Goal: Task Accomplishment & Management: Complete application form

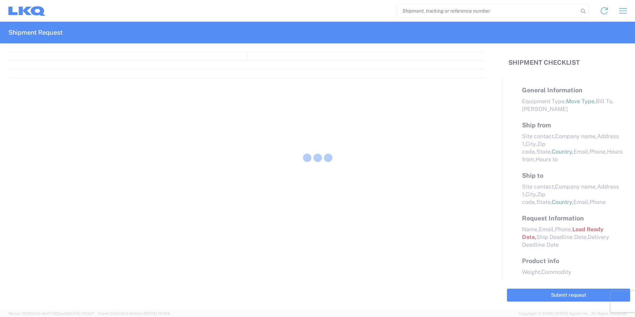
select select "FULL"
select select "LBS"
select select "IN"
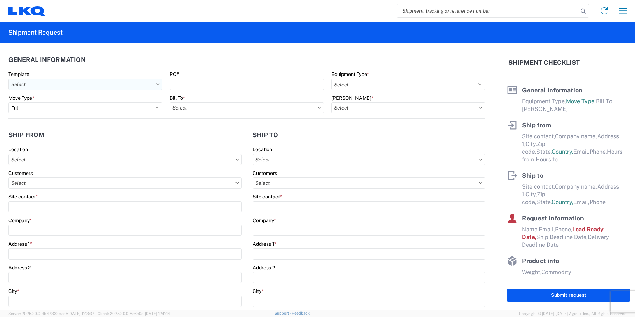
click at [154, 87] on input "text" at bounding box center [85, 84] width 154 height 11
click at [155, 83] on input "text" at bounding box center [85, 84] width 154 height 11
click at [156, 80] on input "text" at bounding box center [85, 84] width 154 height 11
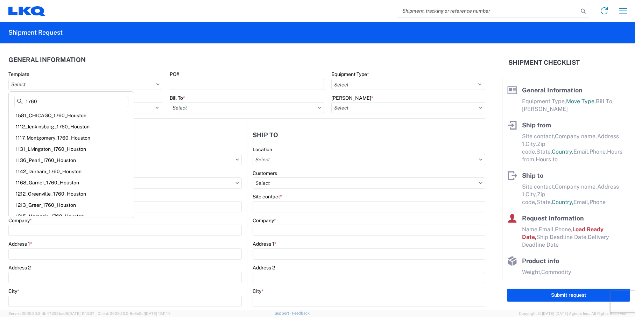
type input "1760"
click at [145, 53] on header "General Information" at bounding box center [246, 60] width 477 height 16
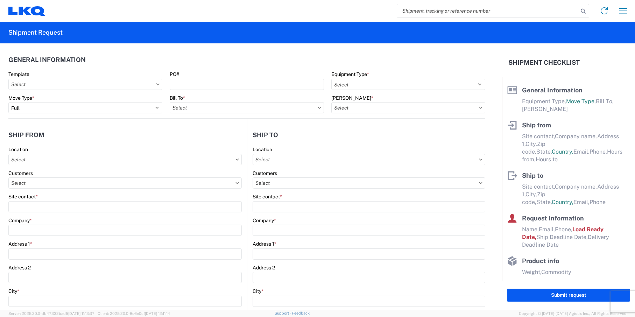
click at [156, 84] on icon at bounding box center [157, 84] width 3 height 2
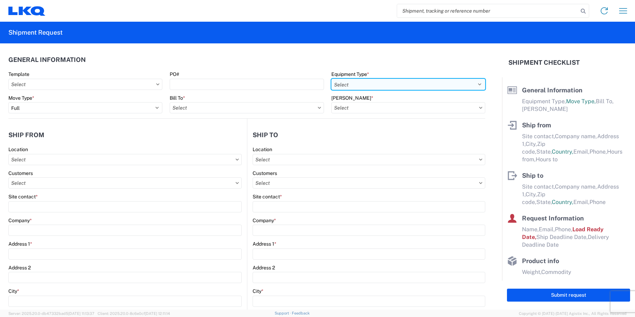
click at [474, 84] on select "Select 53’ Dry Van Flatbed Dropdeck (van) Lowboy (flatbed) Rail" at bounding box center [408, 84] width 154 height 11
select select "STDV"
click at [331, 79] on select "Select 53’ Dry Van Flatbed Dropdeck (van) Lowboy (flatbed) Rail" at bounding box center [408, 84] width 154 height 11
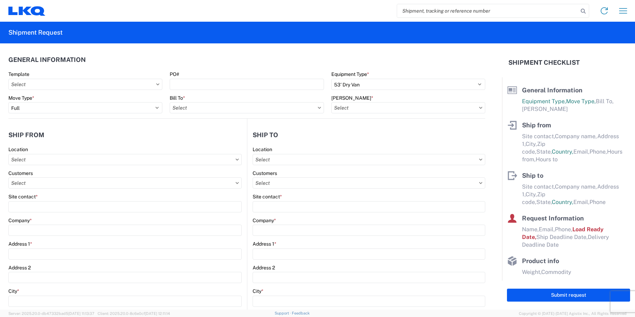
click at [318, 108] on icon at bounding box center [319, 108] width 3 height 2
click at [318, 107] on icon at bounding box center [319, 108] width 3 height 2
drag, startPoint x: 309, startPoint y: 50, endPoint x: 307, endPoint y: 45, distance: 4.7
click at [309, 45] on agx-general-info "General Information Template PO# Equipment Type * Select 53’ Dry Van Flatbed Dr…" at bounding box center [246, 80] width 477 height 75
click at [290, 104] on input "text" at bounding box center [247, 107] width 154 height 11
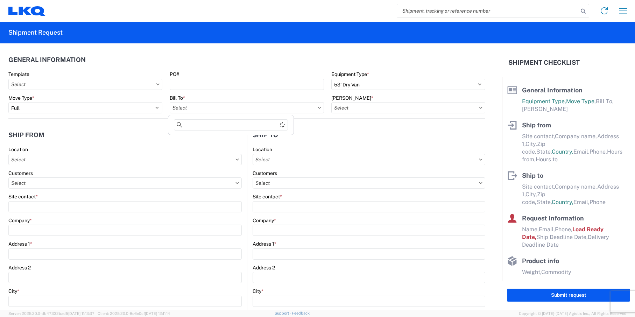
click at [318, 107] on icon at bounding box center [319, 108] width 3 height 2
click at [303, 109] on input "text" at bounding box center [247, 107] width 154 height 11
type input "1760"
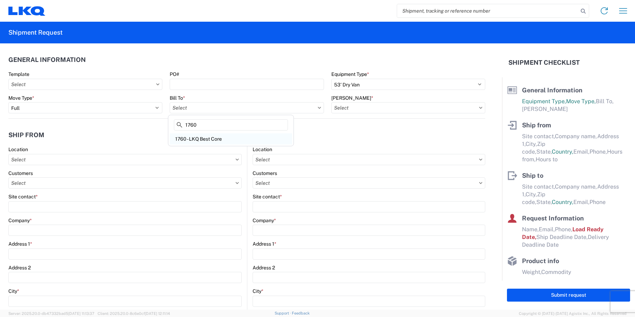
click at [247, 142] on div "1760 - LKQ Best Core" at bounding box center [231, 138] width 122 height 11
type input "1760 - LKQ Best Core"
click at [477, 107] on input "text" at bounding box center [408, 107] width 154 height 11
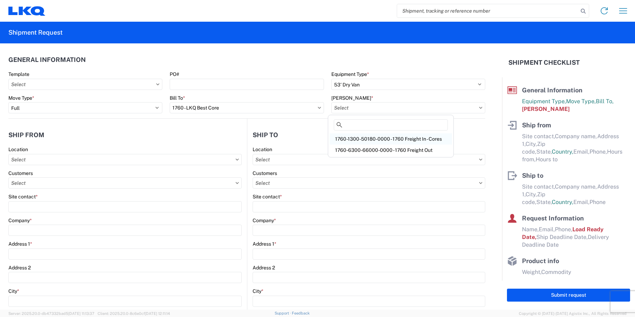
click at [412, 138] on div "1760-1300-50180-0000 - 1760 Freight In - Cores" at bounding box center [390, 138] width 122 height 11
type input "1760-1300-50180-0000 - 1760 Freight In - Cores"
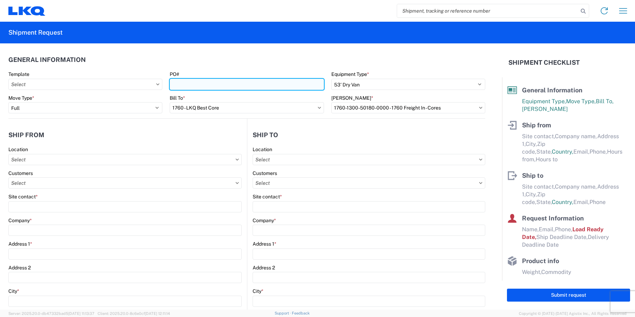
click at [188, 85] on input "PO#" at bounding box center [247, 84] width 154 height 11
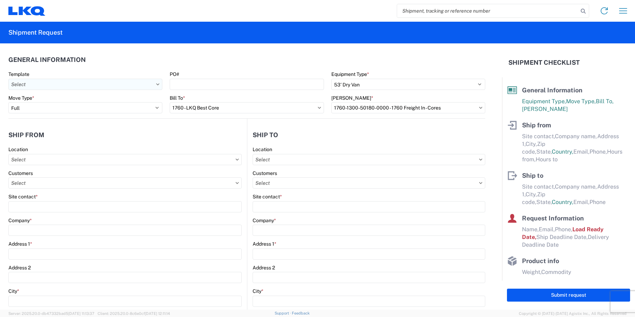
click at [77, 87] on input "text" at bounding box center [85, 84] width 154 height 11
click at [172, 61] on header "General Information" at bounding box center [246, 60] width 477 height 16
click at [143, 161] on input "text" at bounding box center [124, 159] width 233 height 11
type input "1234"
click at [80, 192] on div "1234 - LKQ Self Service - [GEOGRAPHIC_DATA] [GEOGRAPHIC_DATA]" at bounding box center [90, 190] width 161 height 11
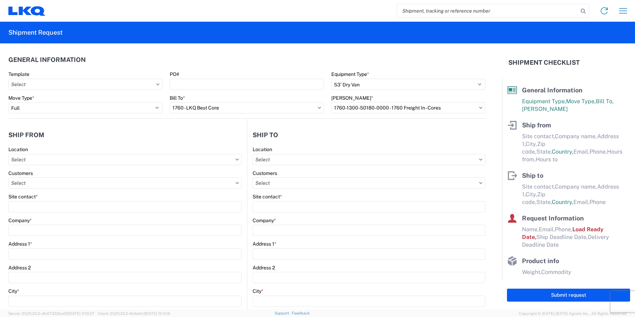
type input "1234 - LKQ Self Service - [GEOGRAPHIC_DATA] [GEOGRAPHIC_DATA]"
type input "LKQ Corporation"
type input "[STREET_ADDRESS]"
type input "Austin"
type input "78745"
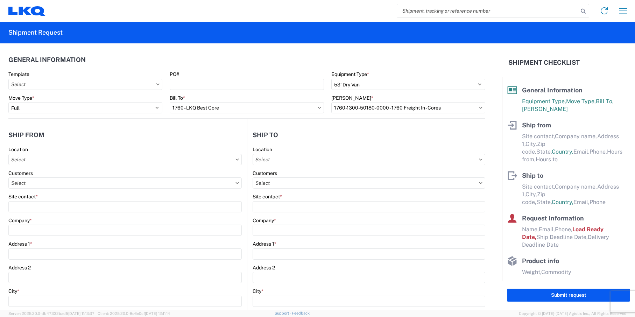
select select "[GEOGRAPHIC_DATA]"
select select "US"
type input "07:00"
type input "15:30"
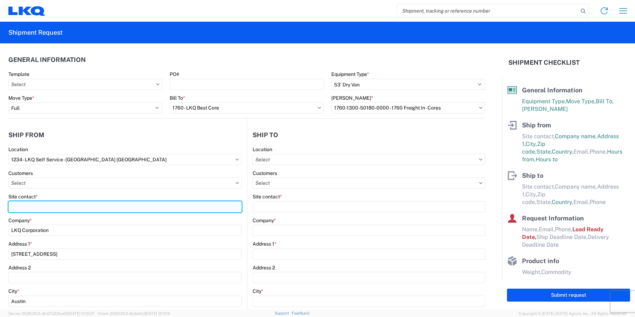
click at [64, 207] on input "Site contact *" at bounding box center [124, 206] width 233 height 11
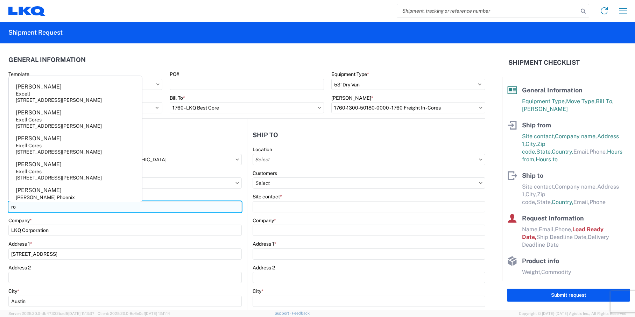
type input "r"
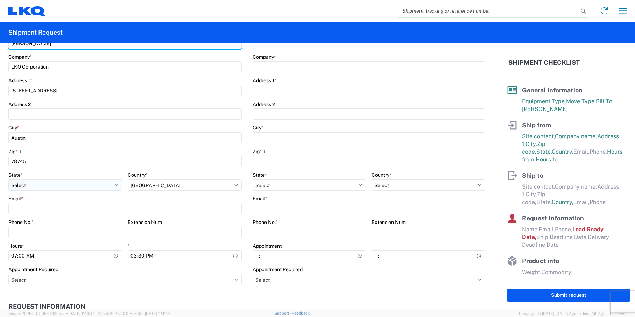
scroll to position [175, 0]
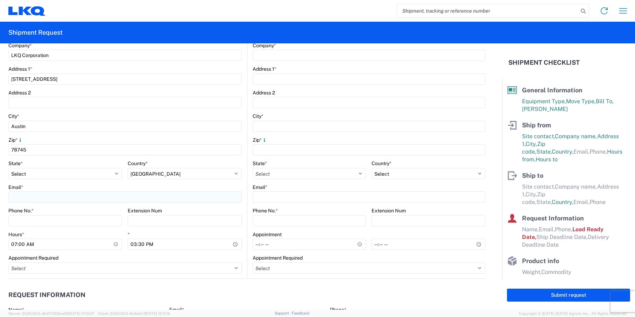
type input "[PERSON_NAME]"
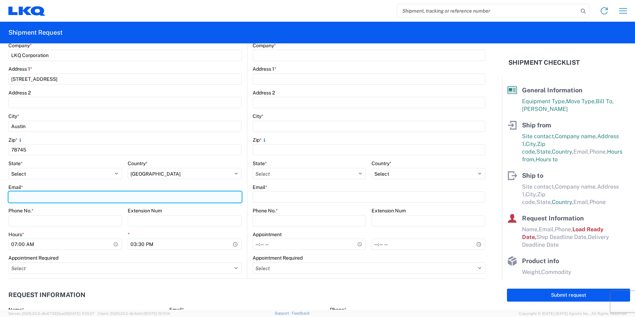
click at [54, 195] on input "Email *" at bounding box center [124, 196] width 233 height 11
type input "[EMAIL_ADDRESS][DOMAIN_NAME]"
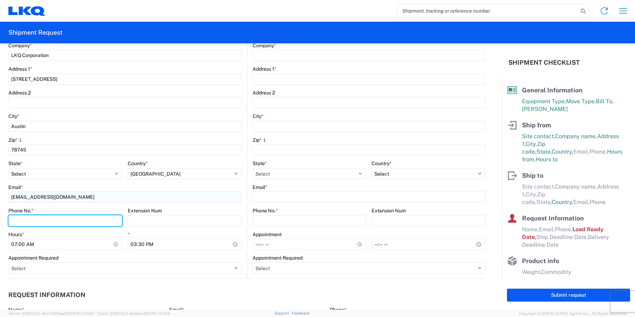
type input "5123178015"
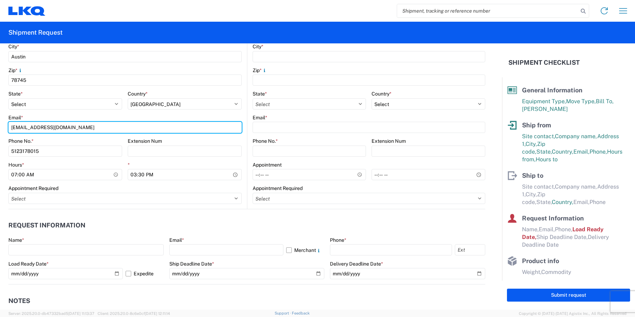
scroll to position [245, 0]
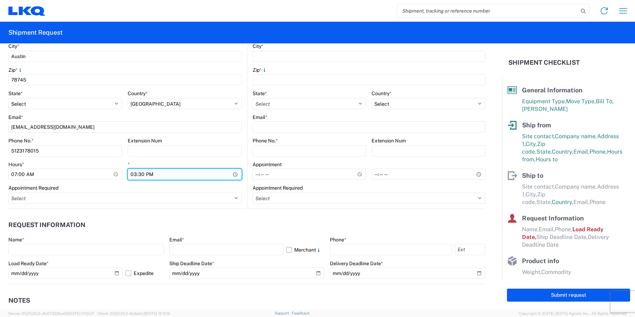
click at [233, 172] on input "15:30" at bounding box center [185, 174] width 114 height 11
type input "14:30"
click at [199, 163] on div "*" at bounding box center [185, 164] width 114 height 6
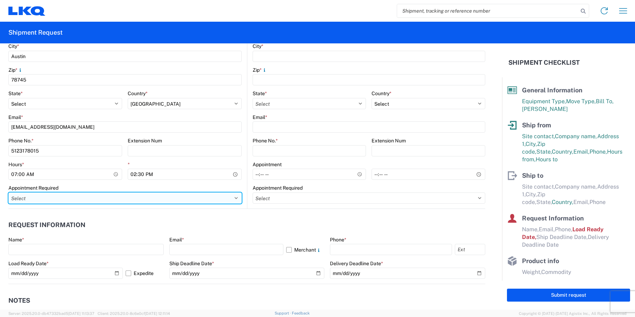
click at [50, 197] on select "Select Appt Required Appt Not Required Appt - First available" at bounding box center [124, 197] width 233 height 11
select select "apptNotRequired"
click at [8, 192] on select "Select Appt Required Appt Not Required Appt - First available" at bounding box center [124, 197] width 233 height 11
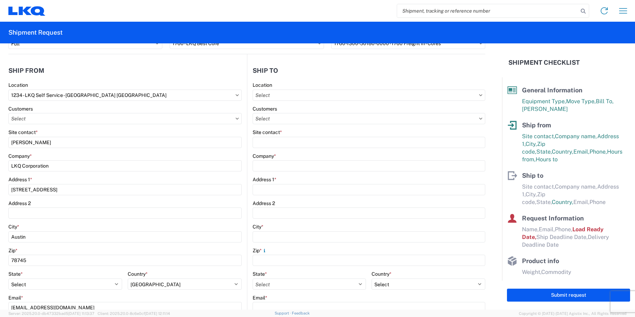
scroll to position [0, 0]
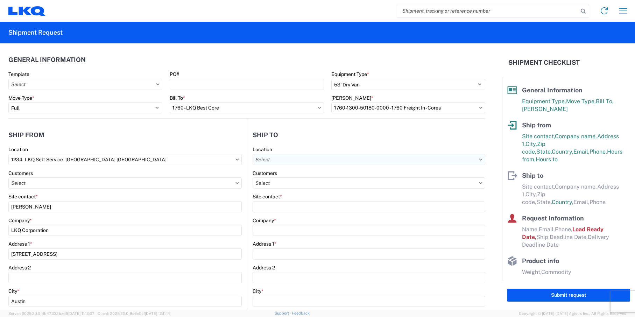
click at [304, 163] on input "text" at bounding box center [368, 159] width 233 height 11
type input "1760"
click at [300, 190] on div "1760 - LKQ Best Core" at bounding box center [312, 190] width 122 height 11
type input "1760 - LKQ Best Core"
type input "LKQ Corporation"
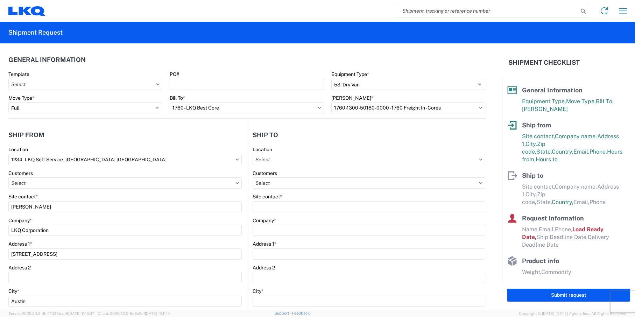
type input "[STREET_ADDRESS]"
type input "[GEOGRAPHIC_DATA]"
type input "77038"
select select "US"
type input "[PHONE_NUMBER]"
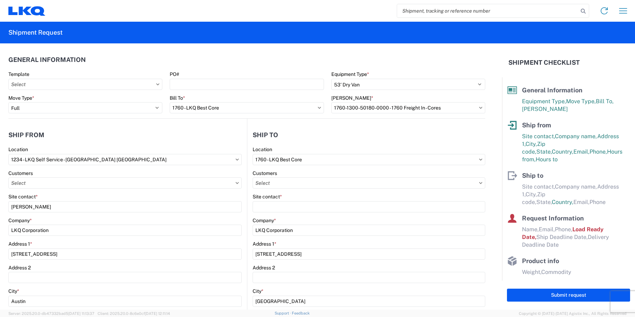
select select
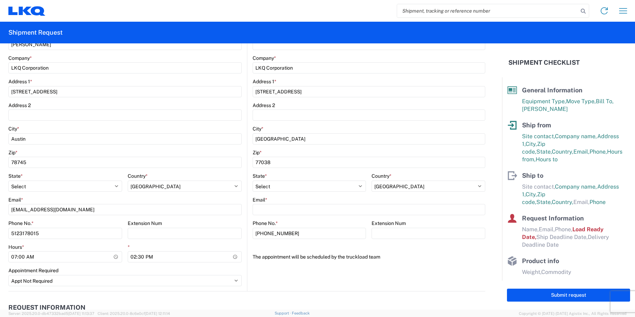
scroll to position [175, 0]
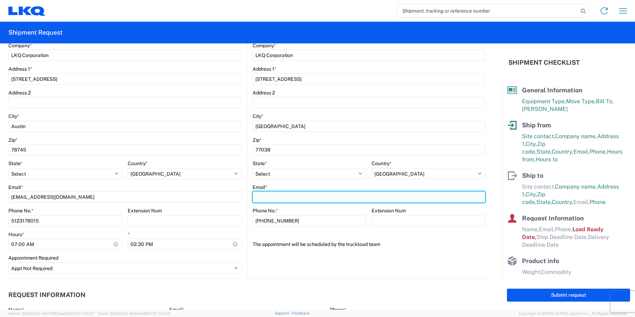
click at [351, 193] on input "Email *" at bounding box center [368, 196] width 233 height 11
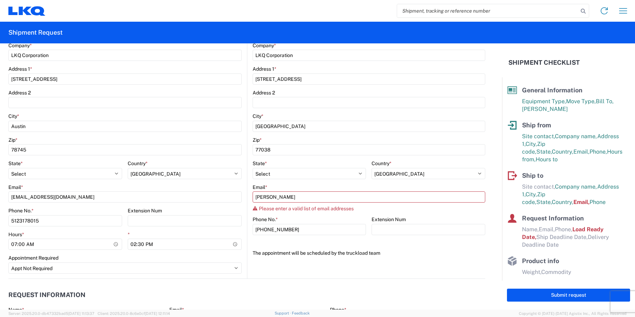
click at [400, 242] on div "1760 Location 1760 - LKQ Best Core Customers Site contact * Company * LKQ Corpo…" at bounding box center [368, 117] width 233 height 292
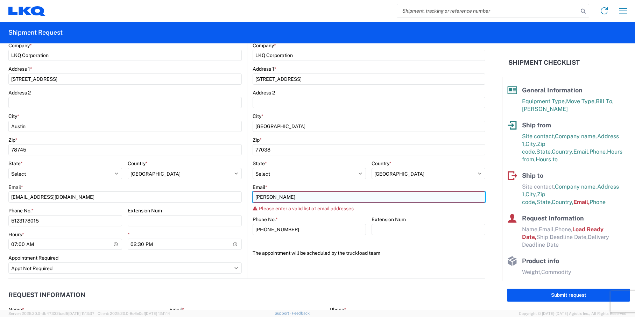
click at [310, 197] on input "[PERSON_NAME]" at bounding box center [368, 196] width 233 height 11
type input "[EMAIL_ADDRESS][DOMAIN_NAME]"
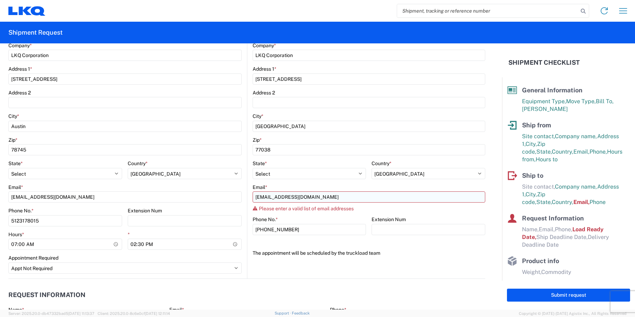
type input "[PERSON_NAME]"
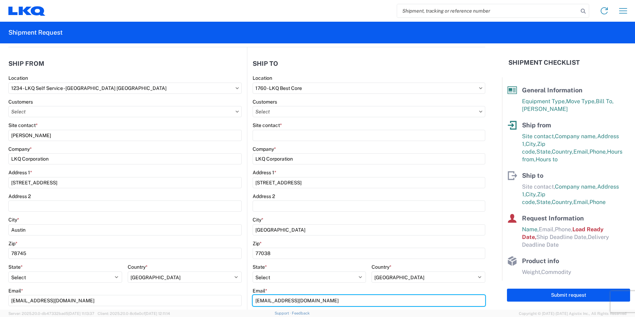
scroll to position [70, 0]
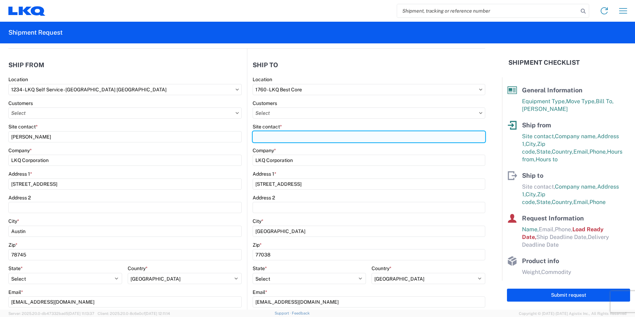
click at [295, 134] on input "Site contact *" at bounding box center [368, 136] width 233 height 11
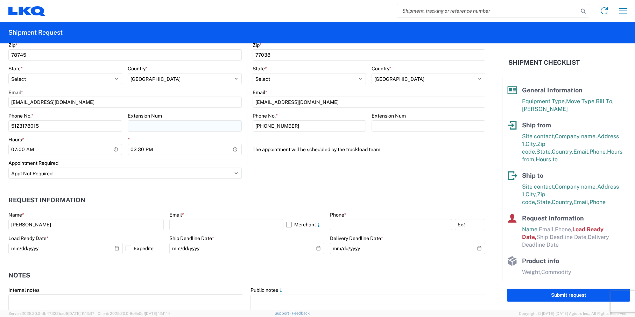
scroll to position [280, 0]
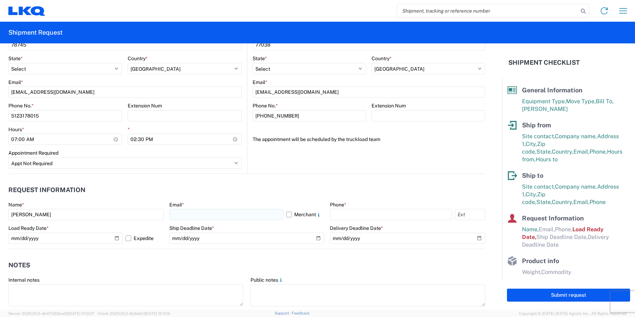
type input "[PERSON_NAME]"
click at [248, 218] on input "text" at bounding box center [226, 214] width 114 height 11
type input "[EMAIL_ADDRESS][DOMAIN_NAME]"
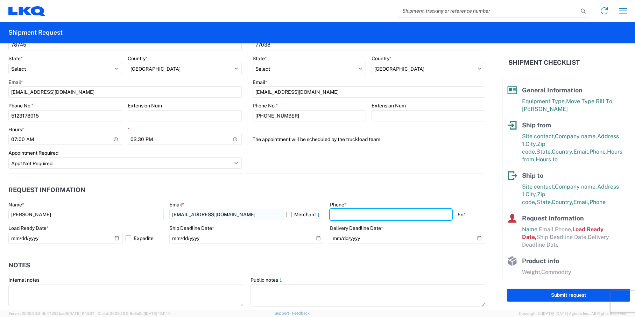
type input "5123178015"
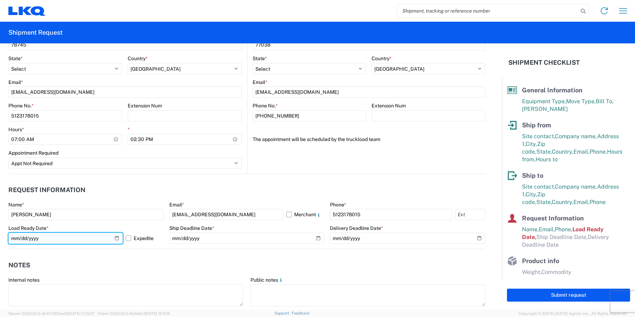
click at [115, 237] on input "[DATE]" at bounding box center [65, 238] width 114 height 11
type input "[DATE]"
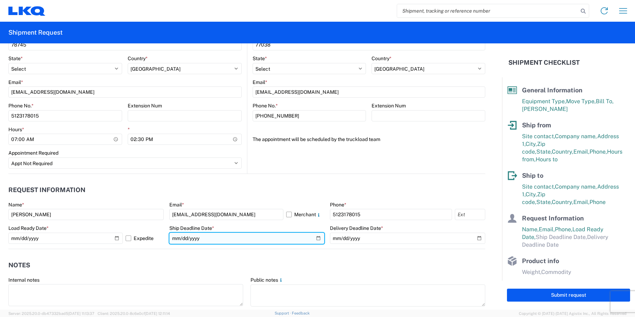
click at [209, 240] on input "date" at bounding box center [246, 238] width 155 height 11
click at [317, 236] on input "date" at bounding box center [246, 238] width 155 height 11
type input "[DATE]"
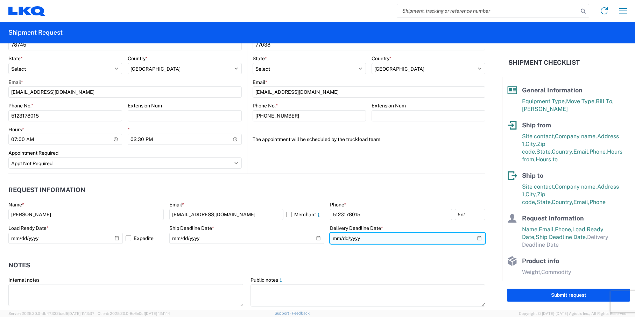
click at [472, 236] on input "date" at bounding box center [407, 238] width 155 height 11
click at [476, 240] on input "date" at bounding box center [407, 238] width 155 height 11
click at [471, 240] on input "date" at bounding box center [407, 238] width 155 height 11
click at [475, 238] on input "date" at bounding box center [407, 238] width 155 height 11
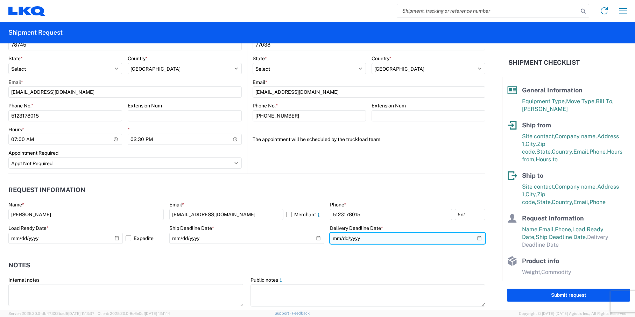
click at [463, 238] on input "date" at bounding box center [407, 238] width 155 height 11
click at [475, 238] on input "date" at bounding box center [407, 238] width 155 height 11
type input "[DATE]"
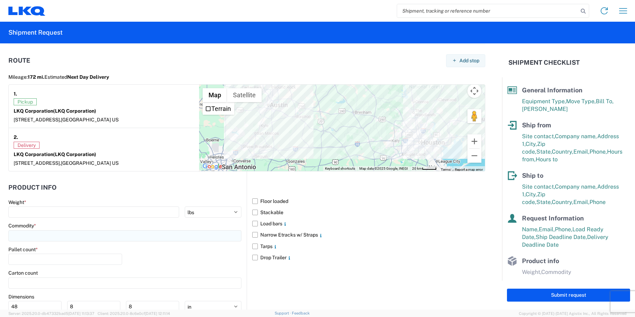
scroll to position [594, 0]
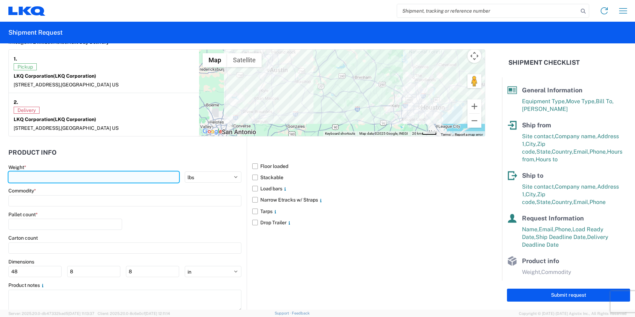
click at [151, 177] on input "number" at bounding box center [93, 176] width 171 height 11
type input "40000"
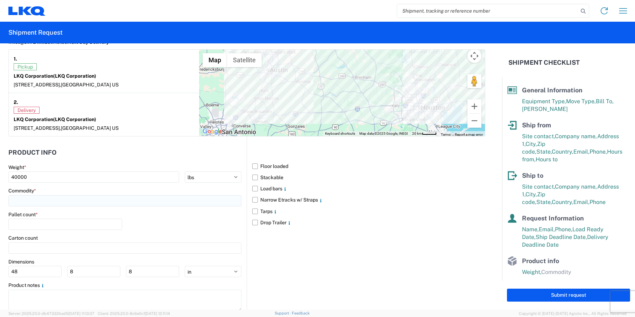
click at [141, 206] on input at bounding box center [124, 200] width 233 height 11
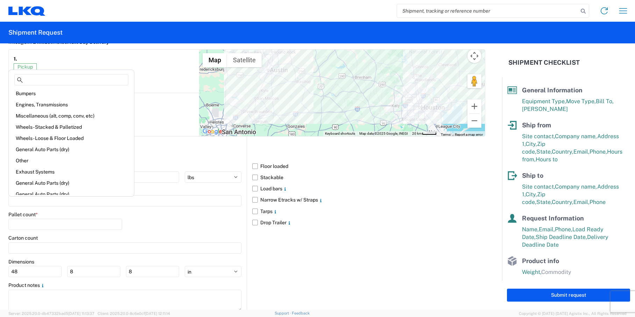
scroll to position [0, 0]
click at [89, 117] on div "Miscellaneous (alt, comp, conv, etc)" at bounding box center [71, 116] width 122 height 11
type input "Miscellaneous (alt, comp, conv, etc)"
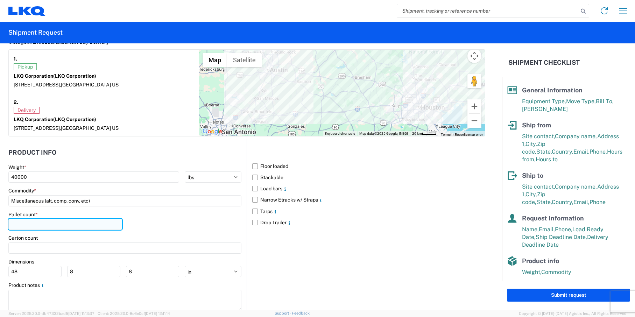
click at [84, 226] on input "number" at bounding box center [65, 224] width 114 height 11
type input "22"
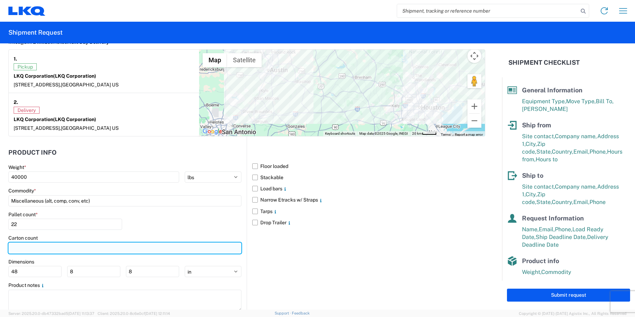
click at [73, 249] on input "number" at bounding box center [124, 247] width 233 height 11
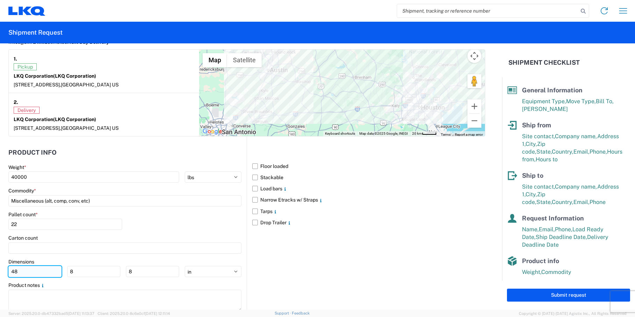
click at [49, 273] on input "48" at bounding box center [34, 271] width 53 height 11
click at [88, 272] on input "8" at bounding box center [93, 271] width 53 height 11
type input "48"
click at [138, 272] on input "8" at bounding box center [152, 271] width 53 height 11
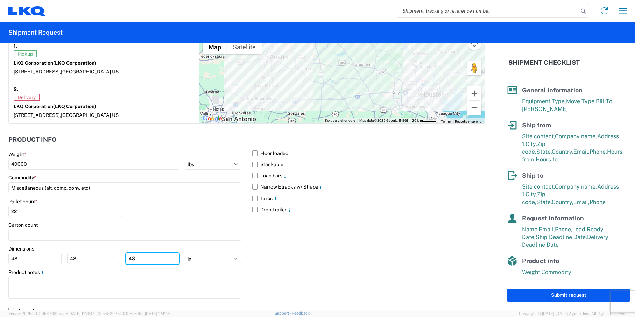
scroll to position [614, 0]
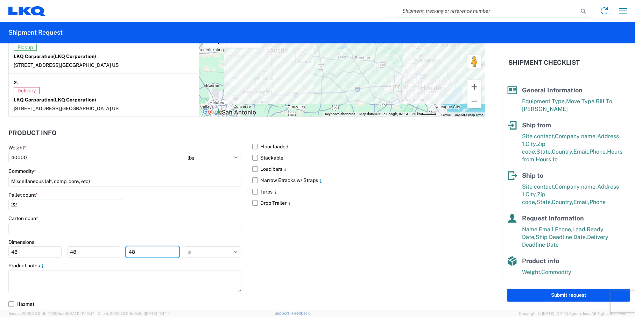
type input "48"
click at [253, 145] on label "Floor loaded" at bounding box center [368, 146] width 233 height 11
click at [0, 0] on input "Floor loaded" at bounding box center [0, 0] width 0 height 0
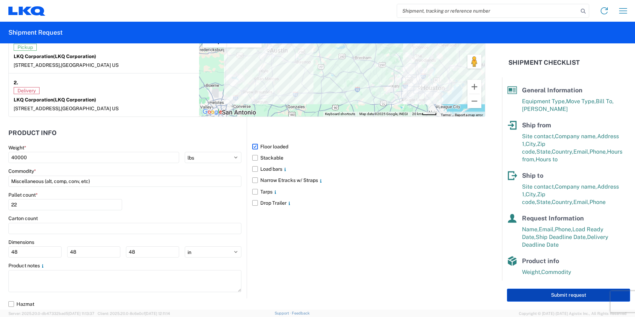
click at [563, 294] on button "Submit request" at bounding box center [568, 295] width 123 height 13
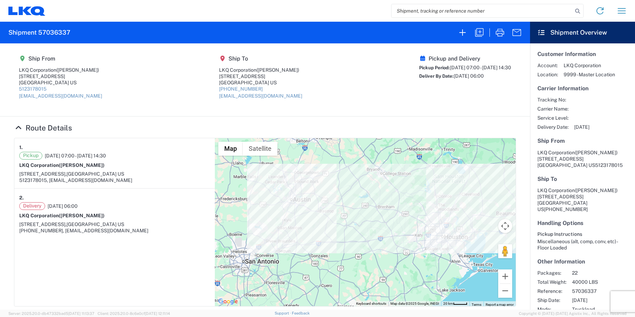
click at [35, 13] on icon at bounding box center [38, 10] width 15 height 9
